Goal: Information Seeking & Learning: Check status

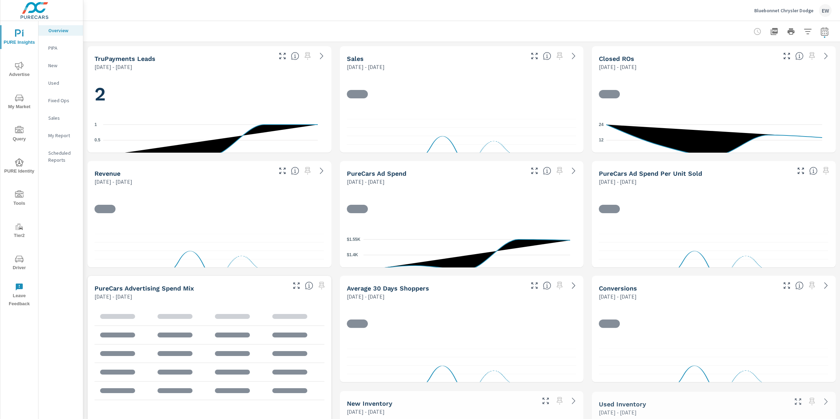
scroll to position [0, 0]
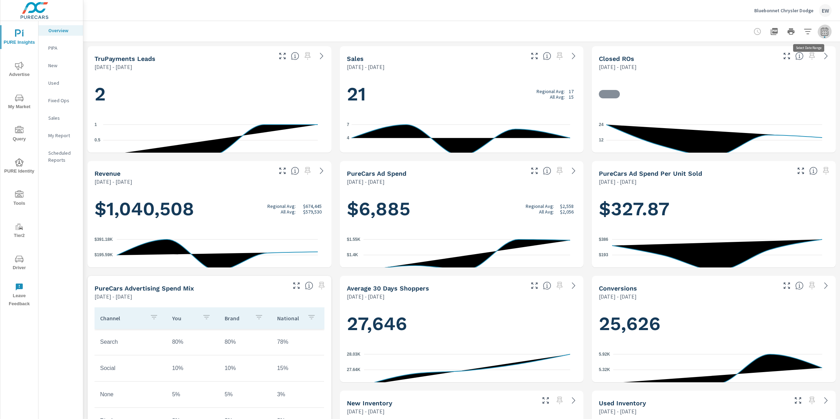
click at [820, 33] on icon "button" at bounding box center [824, 31] width 8 height 8
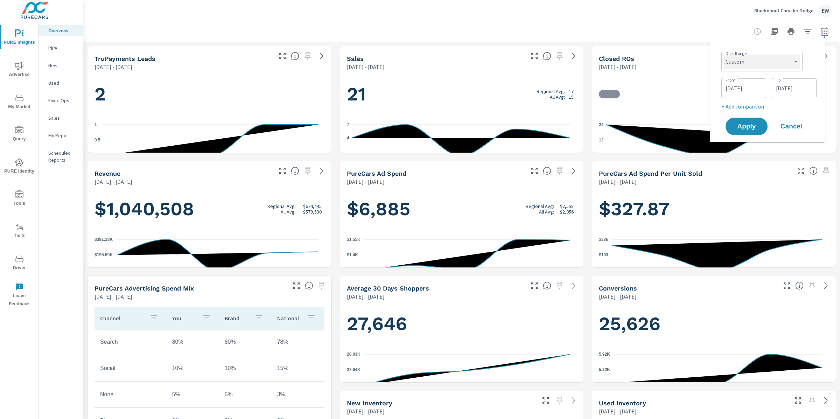
click at [778, 63] on select "Custom [DATE] Last week Last 7 days Last 14 days Last 30 days Last 45 days Last…" at bounding box center [762, 62] width 76 height 14
click at [724, 55] on select "Custom [DATE] Last week Last 7 days Last 14 days Last 30 days Last 45 days Last…" at bounding box center [762, 62] width 76 height 14
select select "Last 7 days"
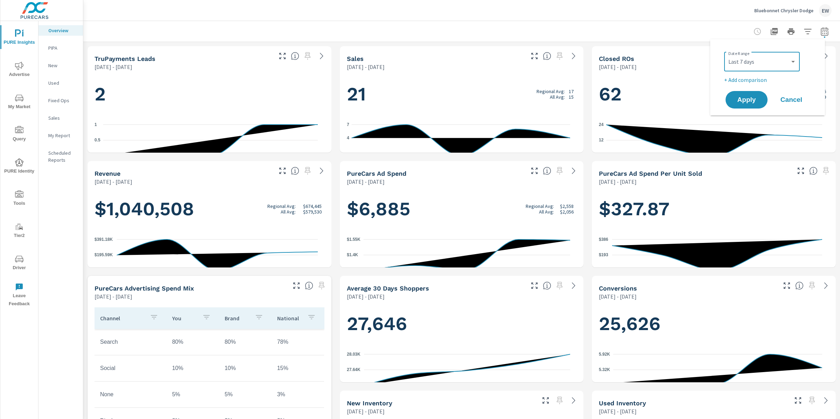
click at [753, 79] on p "+ Add comparison" at bounding box center [769, 80] width 90 height 8
select select "Previous period"
click at [750, 123] on span "Apply" at bounding box center [746, 119] width 29 height 7
